Goal: Find specific page/section: Find specific page/section

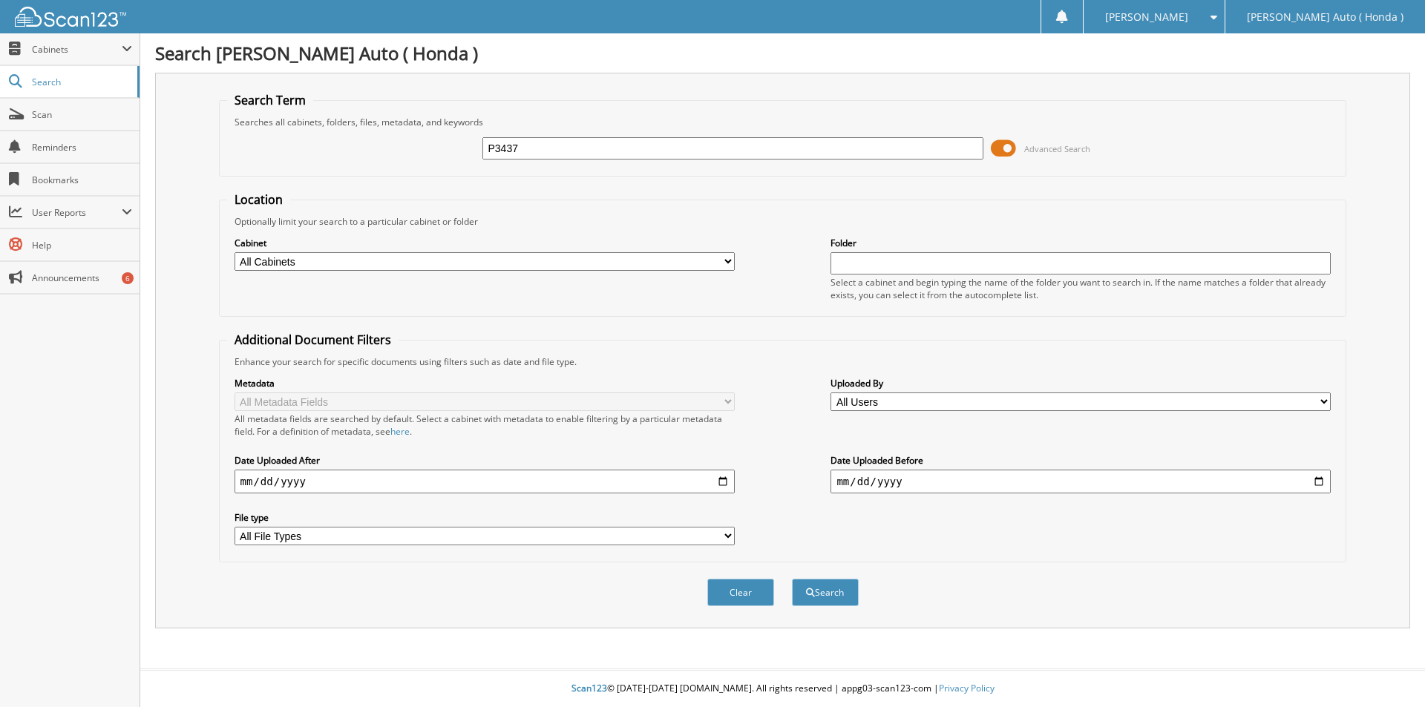
type input "P3437"
click at [792, 579] on button "Search" at bounding box center [825, 592] width 67 height 27
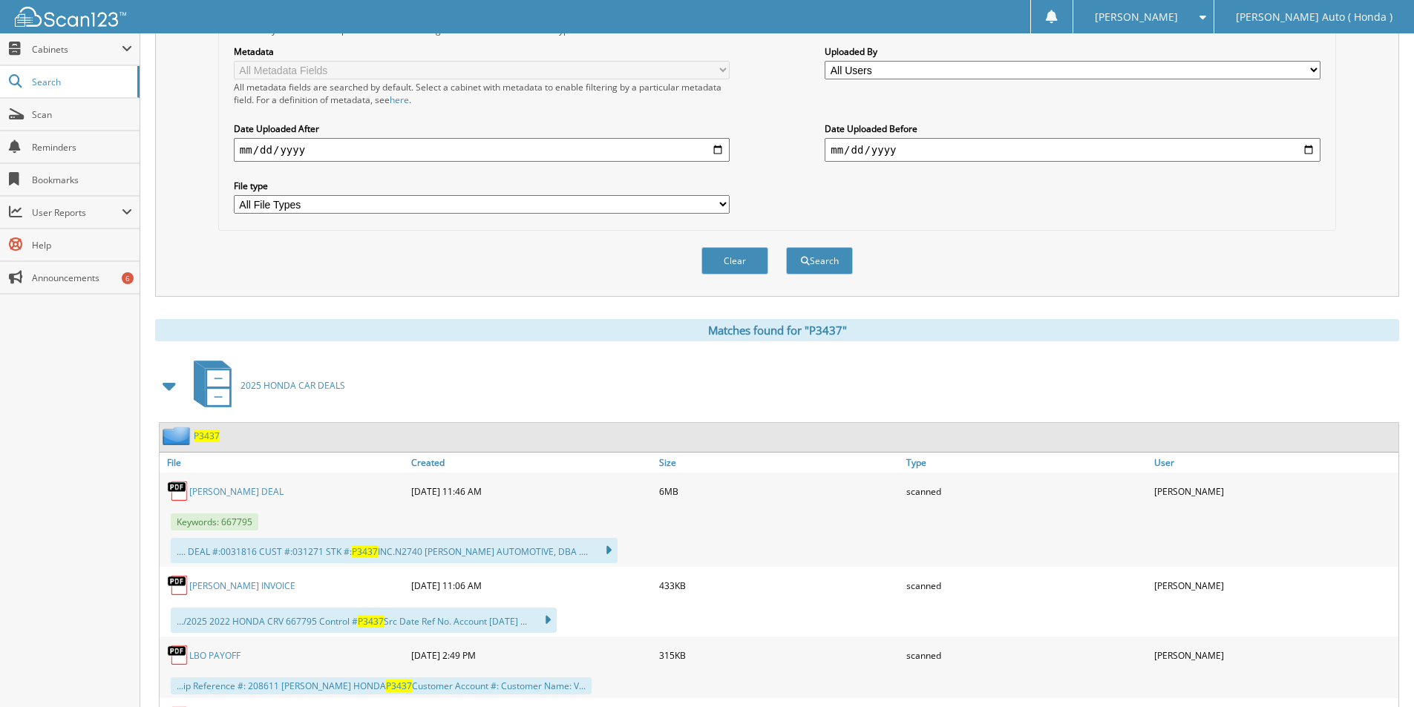
scroll to position [371, 0]
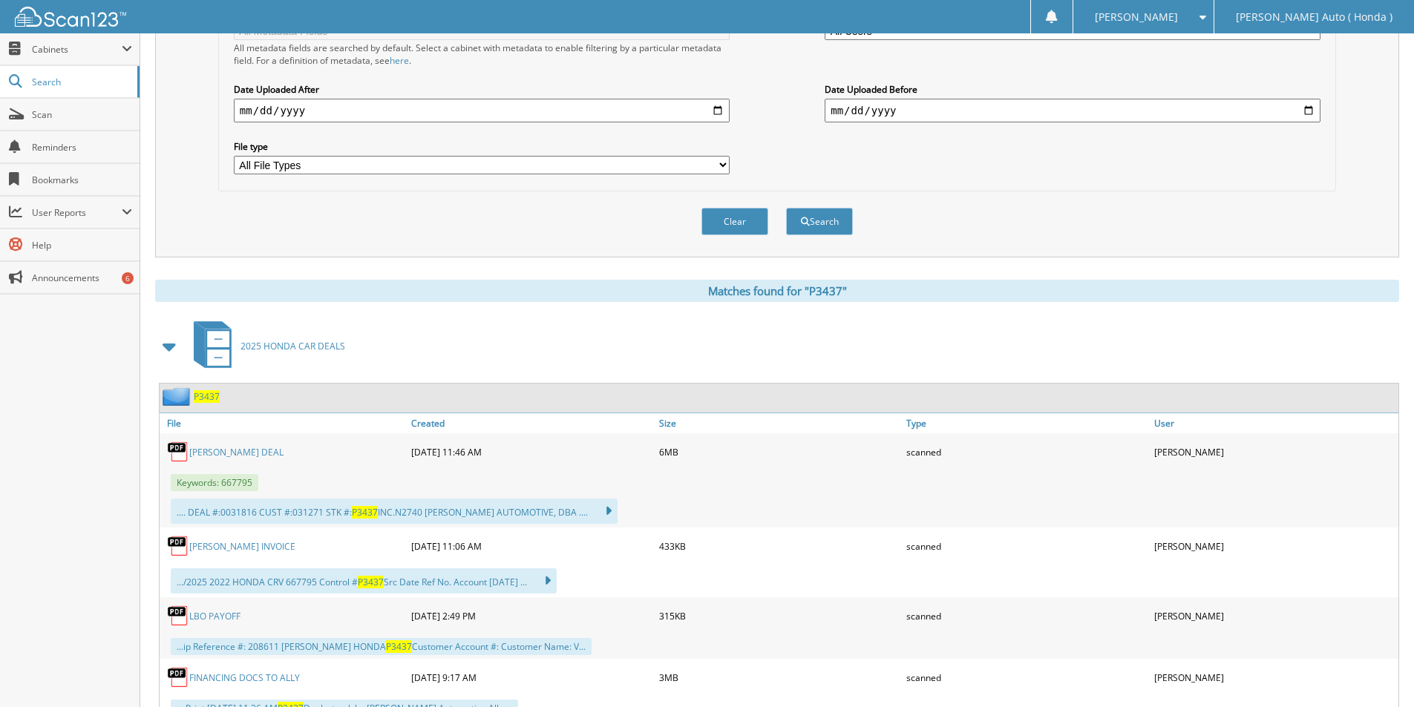
click at [214, 445] on div "WOODWORTH DEAL" at bounding box center [284, 452] width 248 height 30
click at [212, 454] on link "WOODWORTH DEAL" at bounding box center [236, 452] width 94 height 13
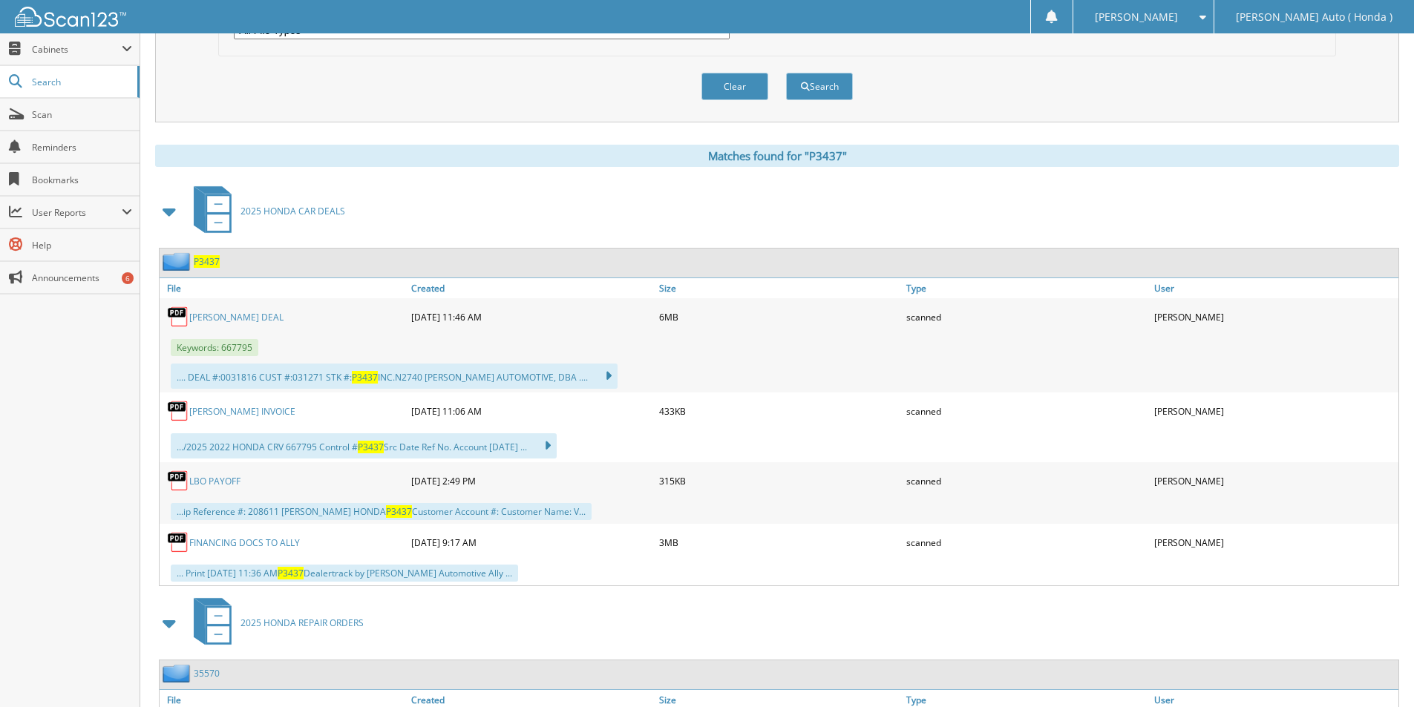
scroll to position [520, 0]
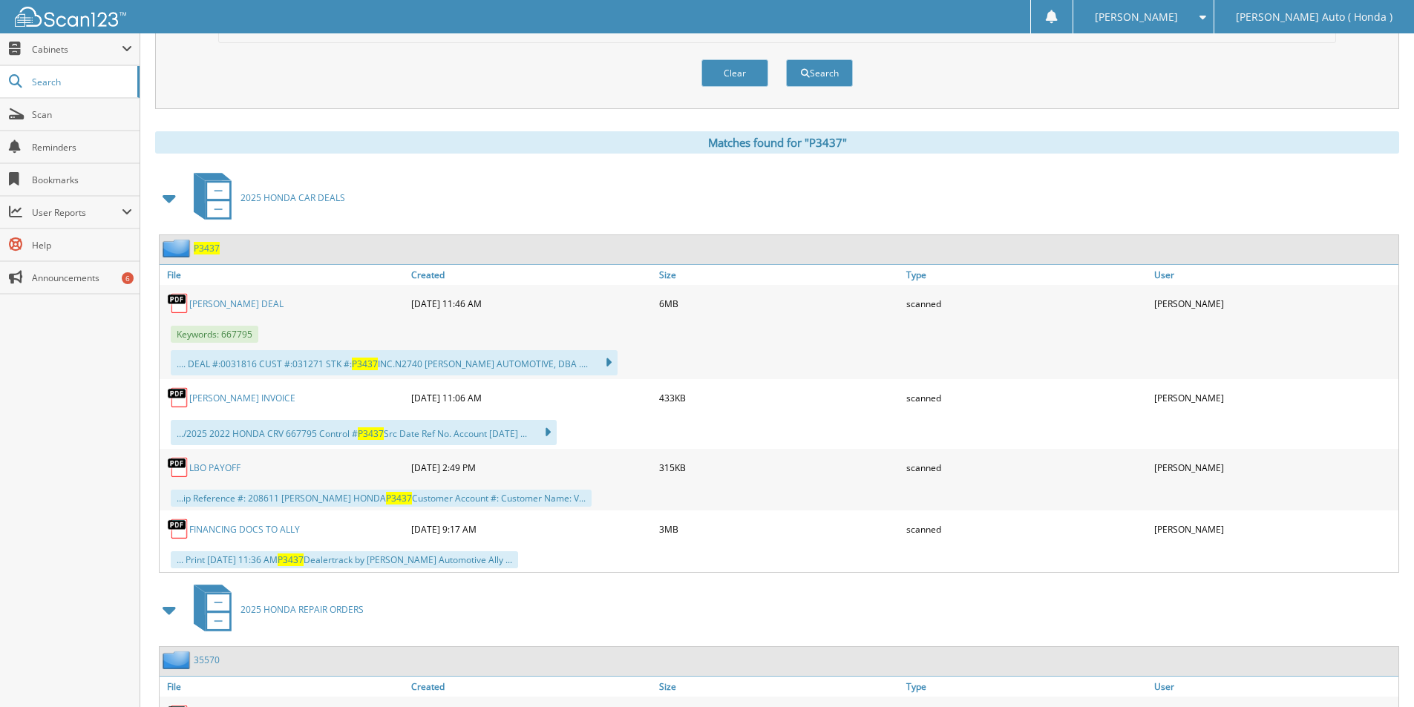
click at [246, 527] on link "FINANCING DOCS TO ALLY" at bounding box center [244, 529] width 111 height 13
click at [266, 525] on link "FINANCING DOCS TO ALLY" at bounding box center [244, 529] width 111 height 13
